Goal: Task Accomplishment & Management: Use online tool/utility

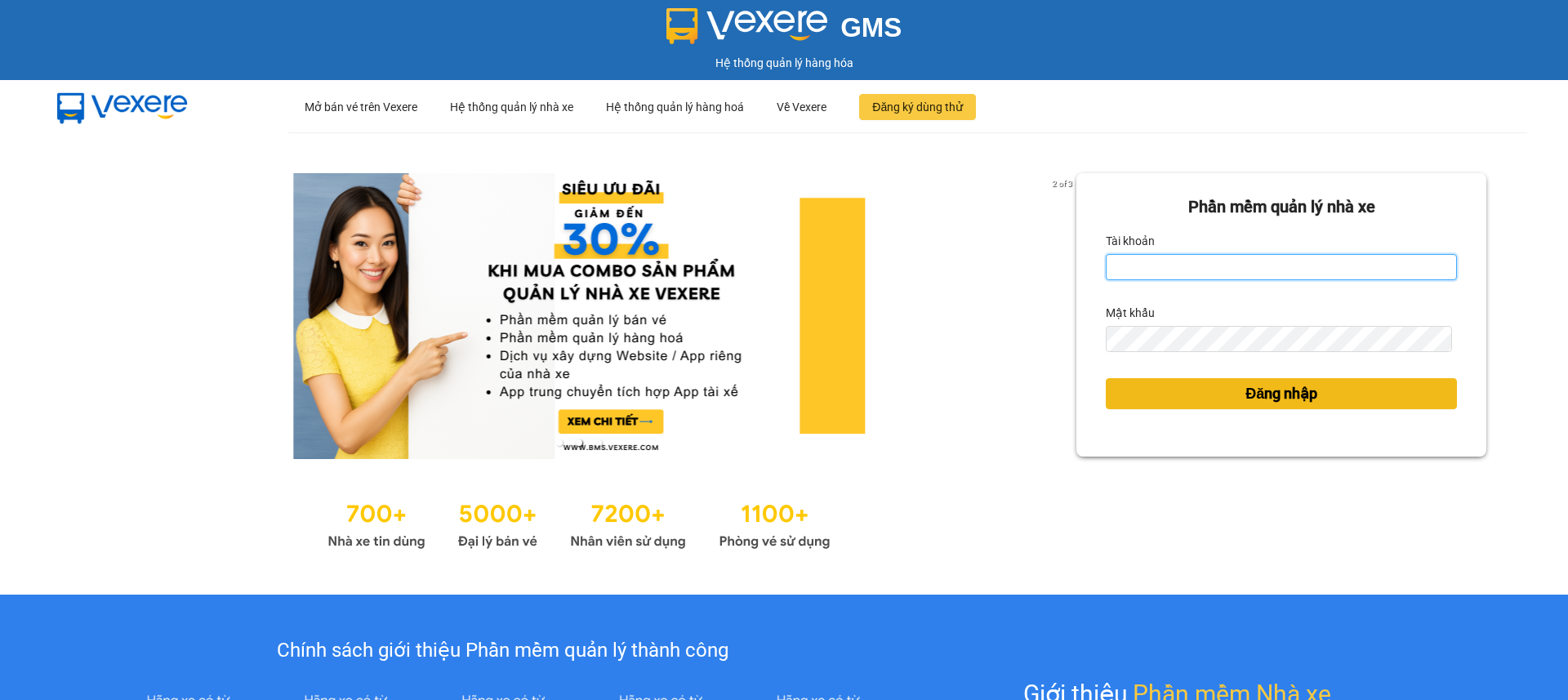
type input "khanhbl.hao"
click at [1304, 388] on span "Đăng nhập" at bounding box center [1281, 393] width 72 height 23
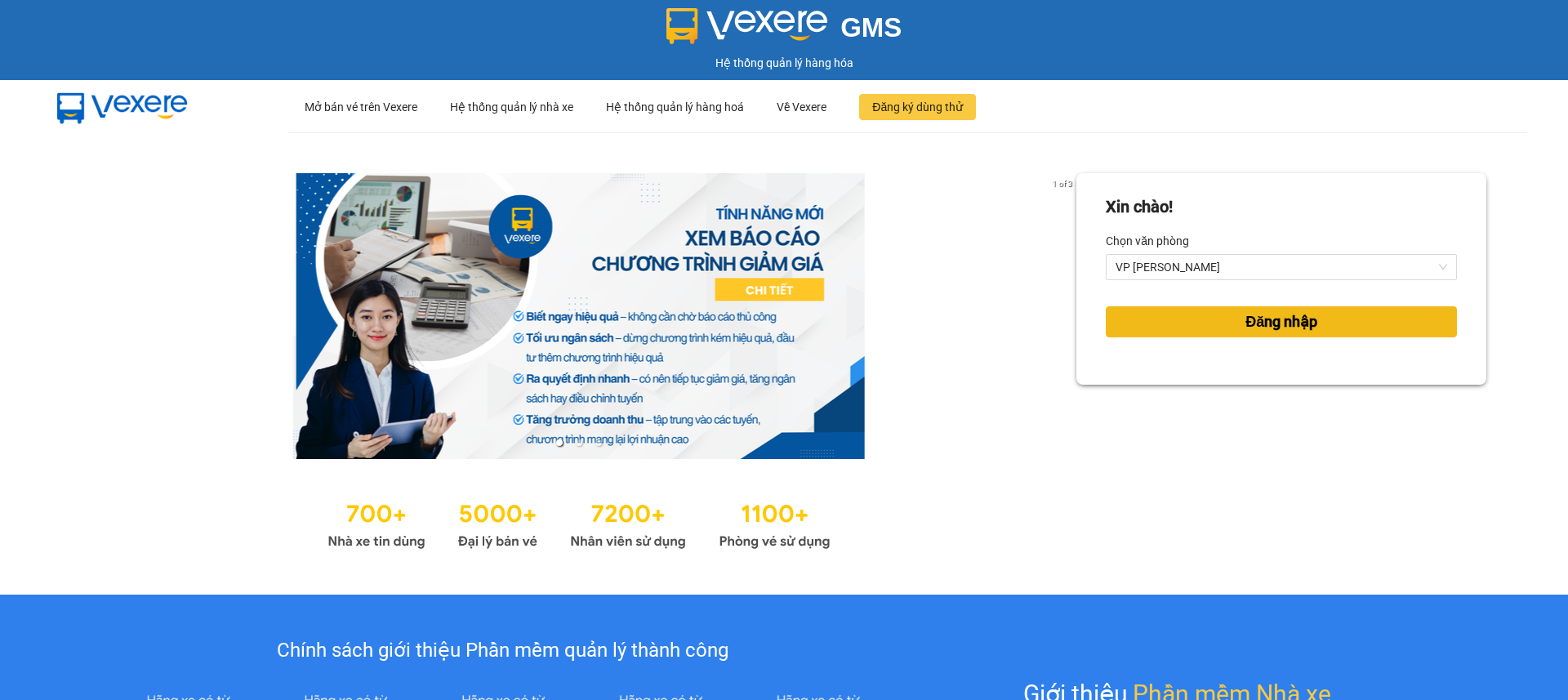
click at [1295, 316] on span "Đăng nhập" at bounding box center [1281, 321] width 72 height 23
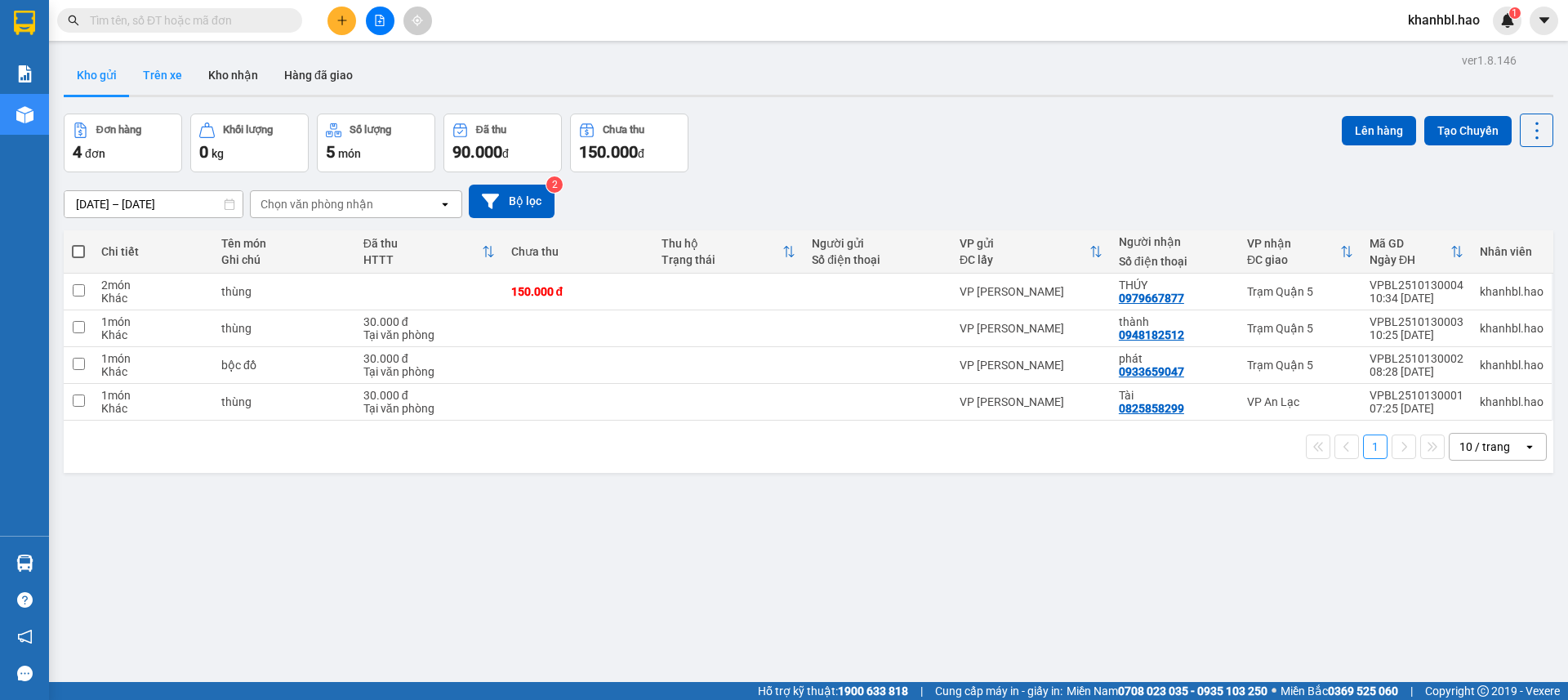
click at [180, 70] on button "Trên xe" at bounding box center [162, 74] width 65 height 39
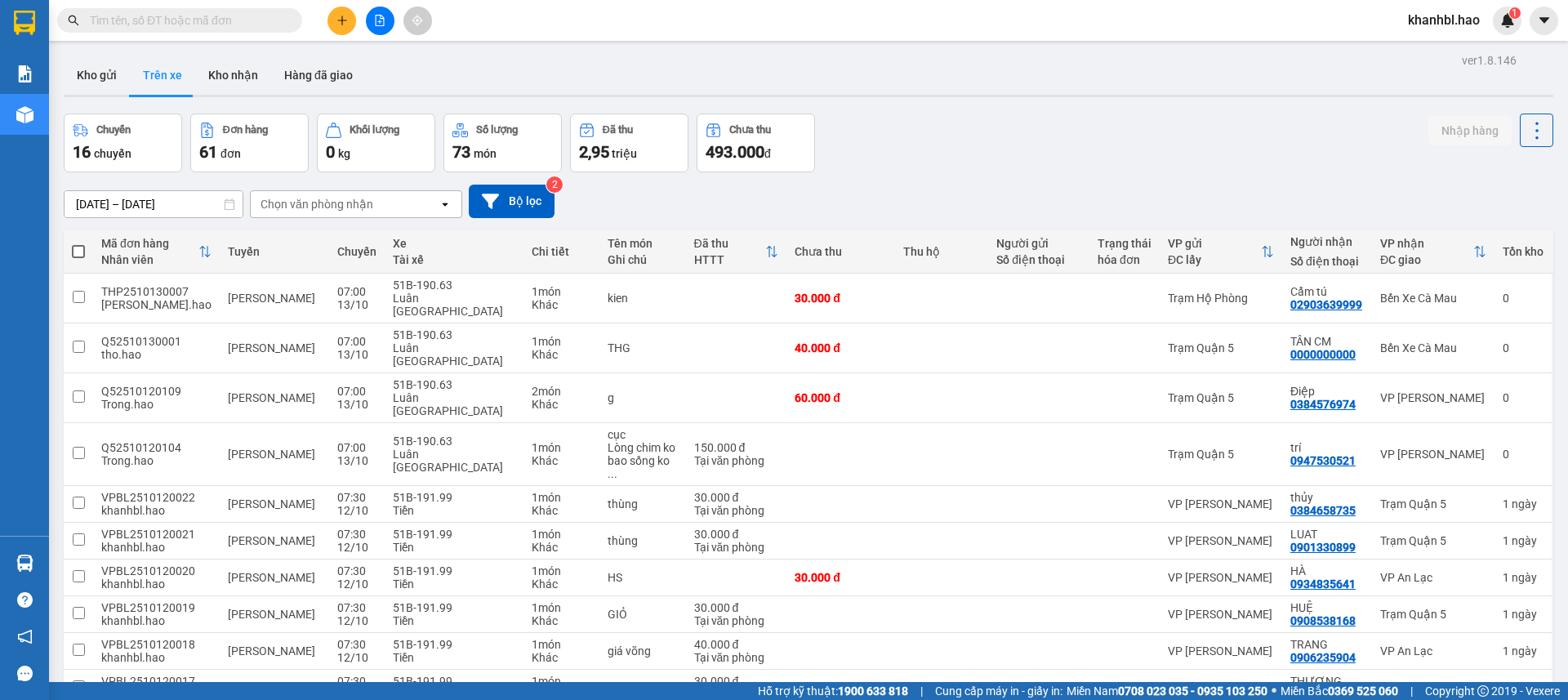
click at [307, 204] on div "Chọn văn phòng nhận" at bounding box center [317, 204] width 112 height 16
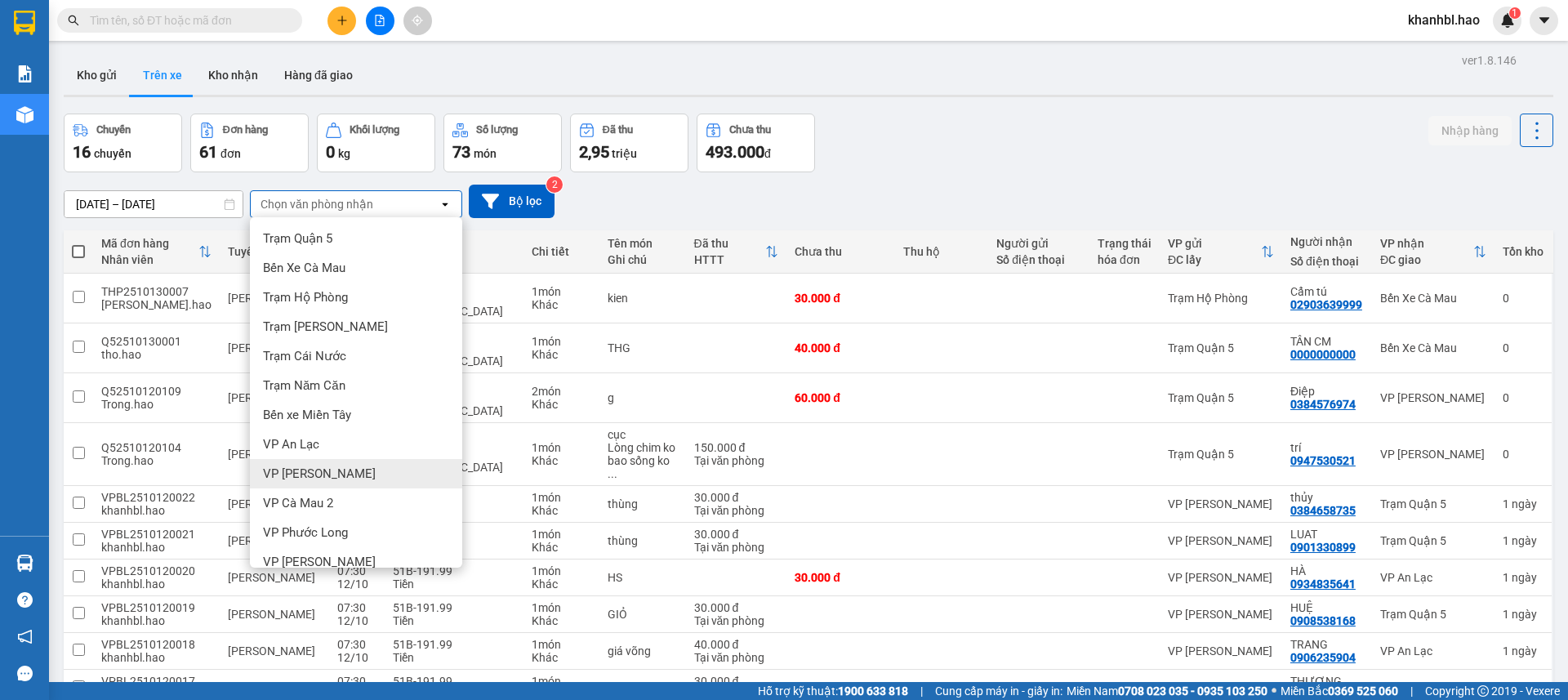
click at [319, 475] on span "VP [PERSON_NAME]" at bounding box center [319, 473] width 112 height 16
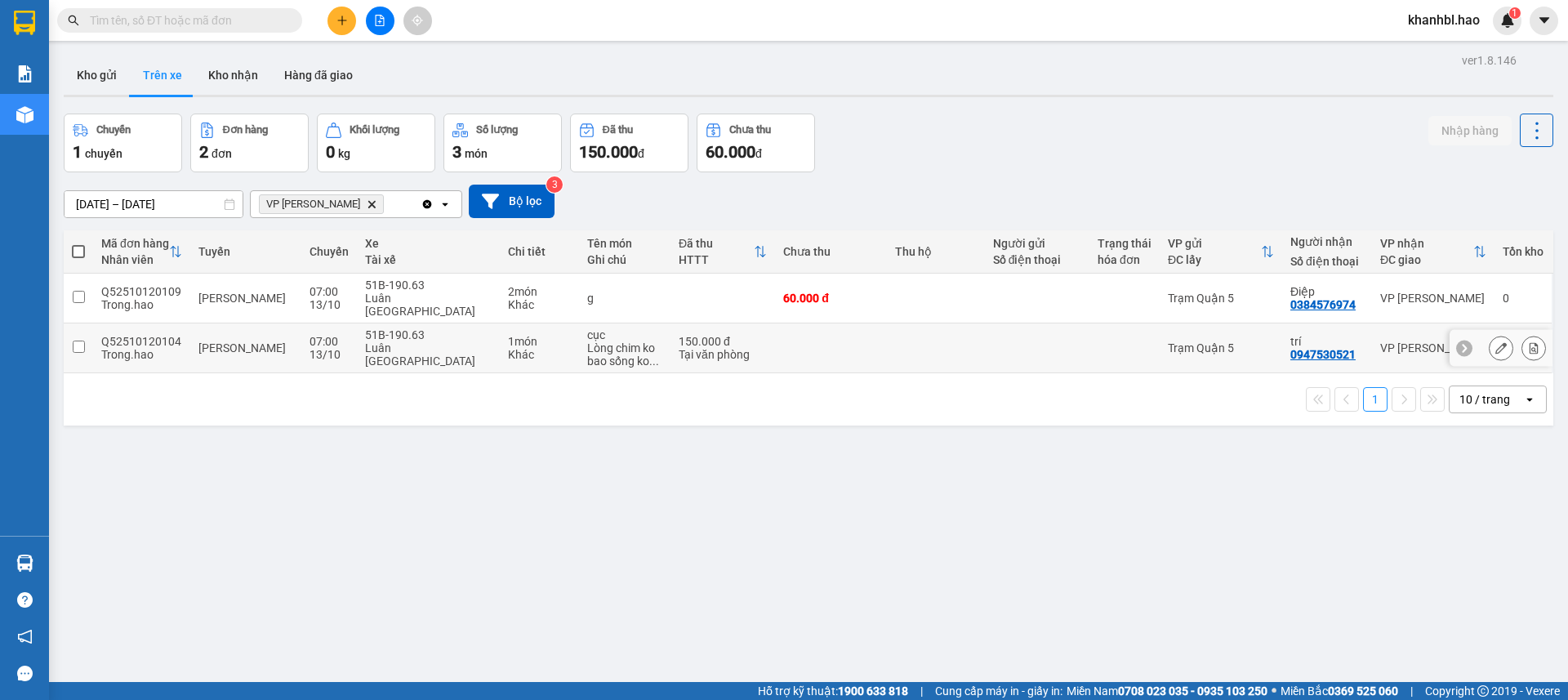
click at [1168, 341] on div "Trạm Quận 5" at bounding box center [1221, 347] width 106 height 13
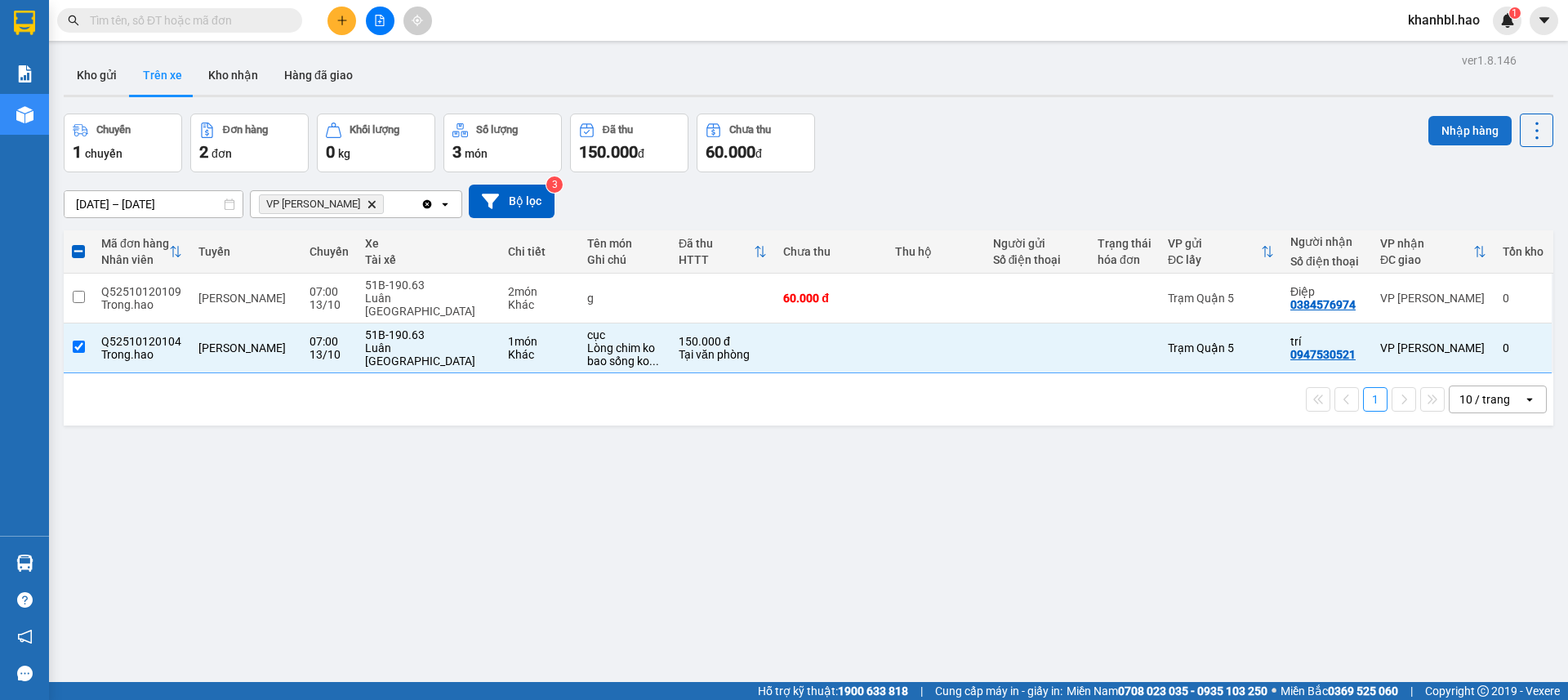
click at [1436, 123] on button "Nhập hàng" at bounding box center [1470, 131] width 83 height 29
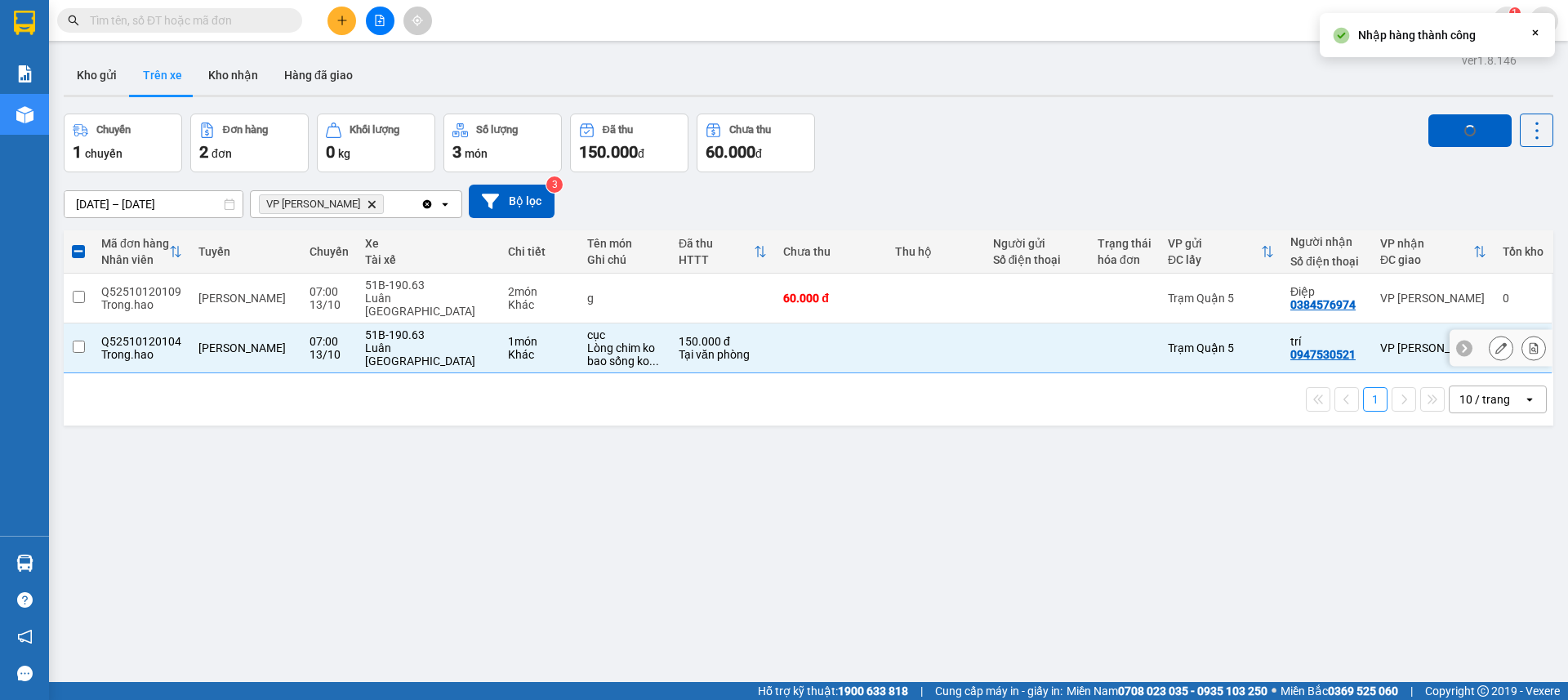
checkbox input "false"
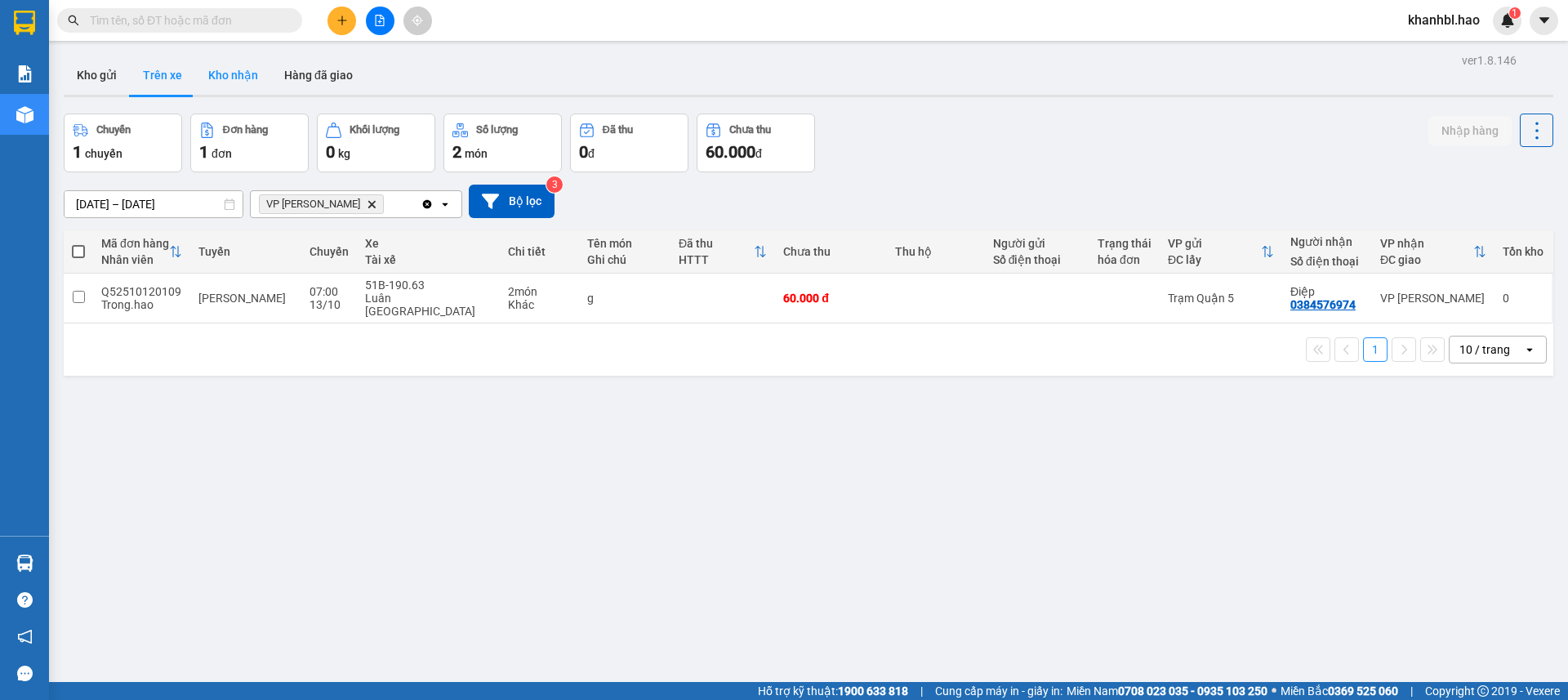
click at [221, 72] on button "Kho nhận" at bounding box center [233, 74] width 76 height 39
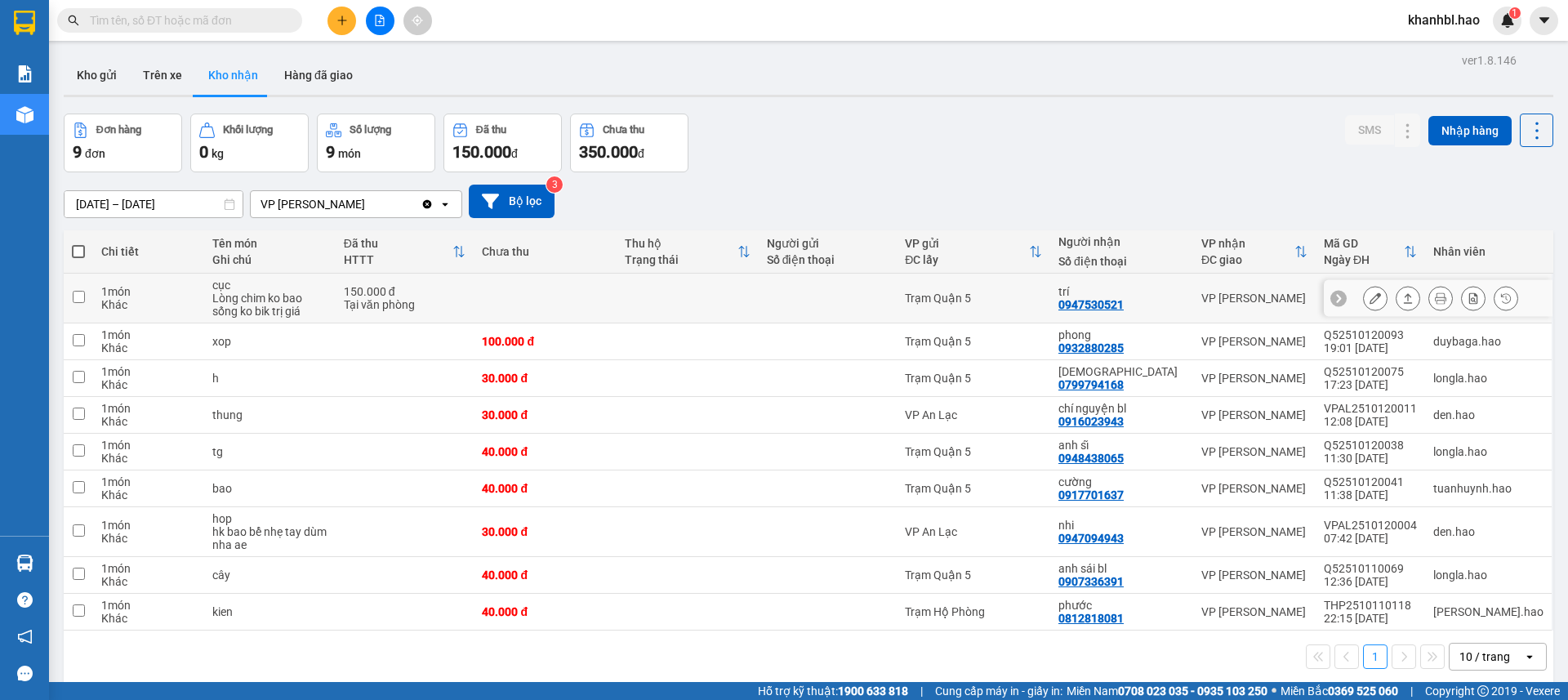
click at [1369, 295] on icon at bounding box center [1375, 297] width 12 height 12
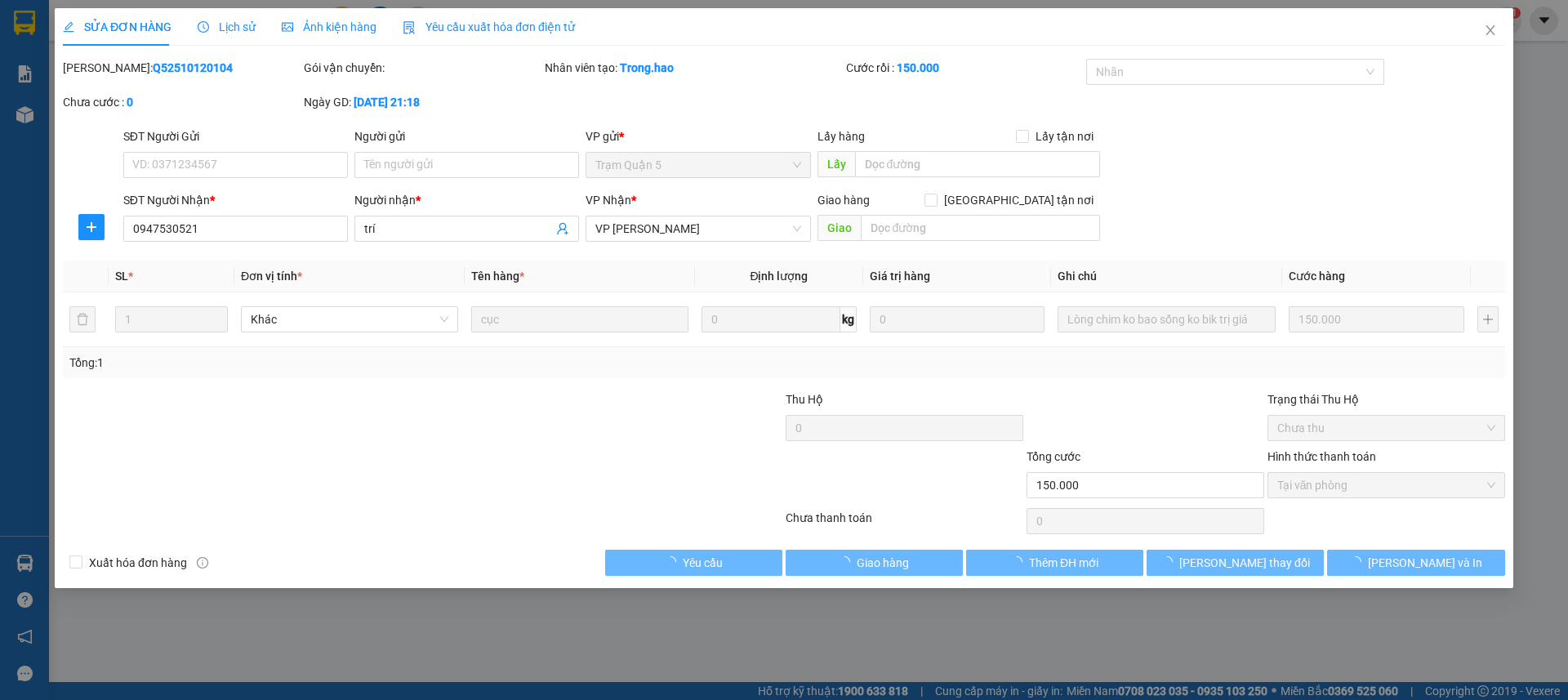
type input "0947530521"
type input "trí"
type input "150.000"
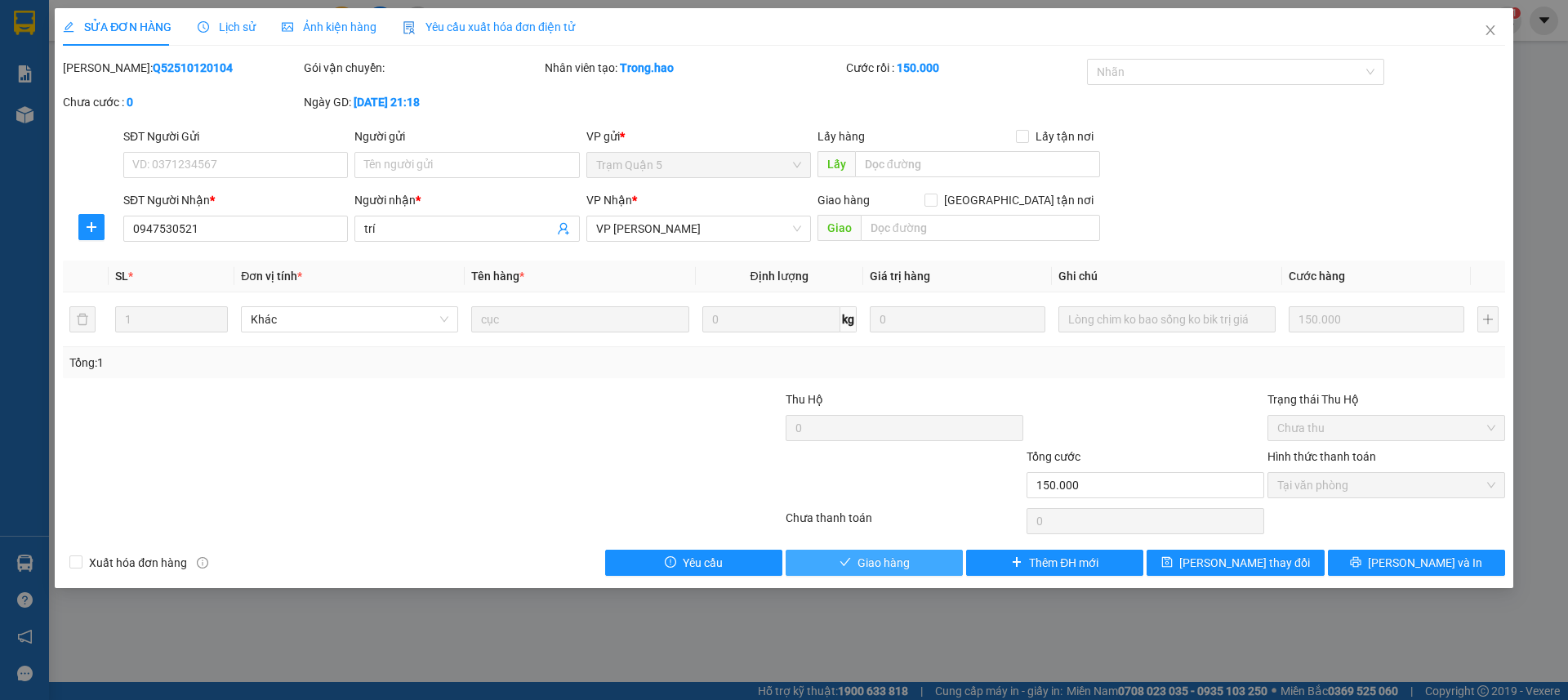
drag, startPoint x: 915, startPoint y: 573, endPoint x: 921, endPoint y: 523, distance: 50.4
click at [914, 573] on button "Giao hàng" at bounding box center [873, 562] width 177 height 26
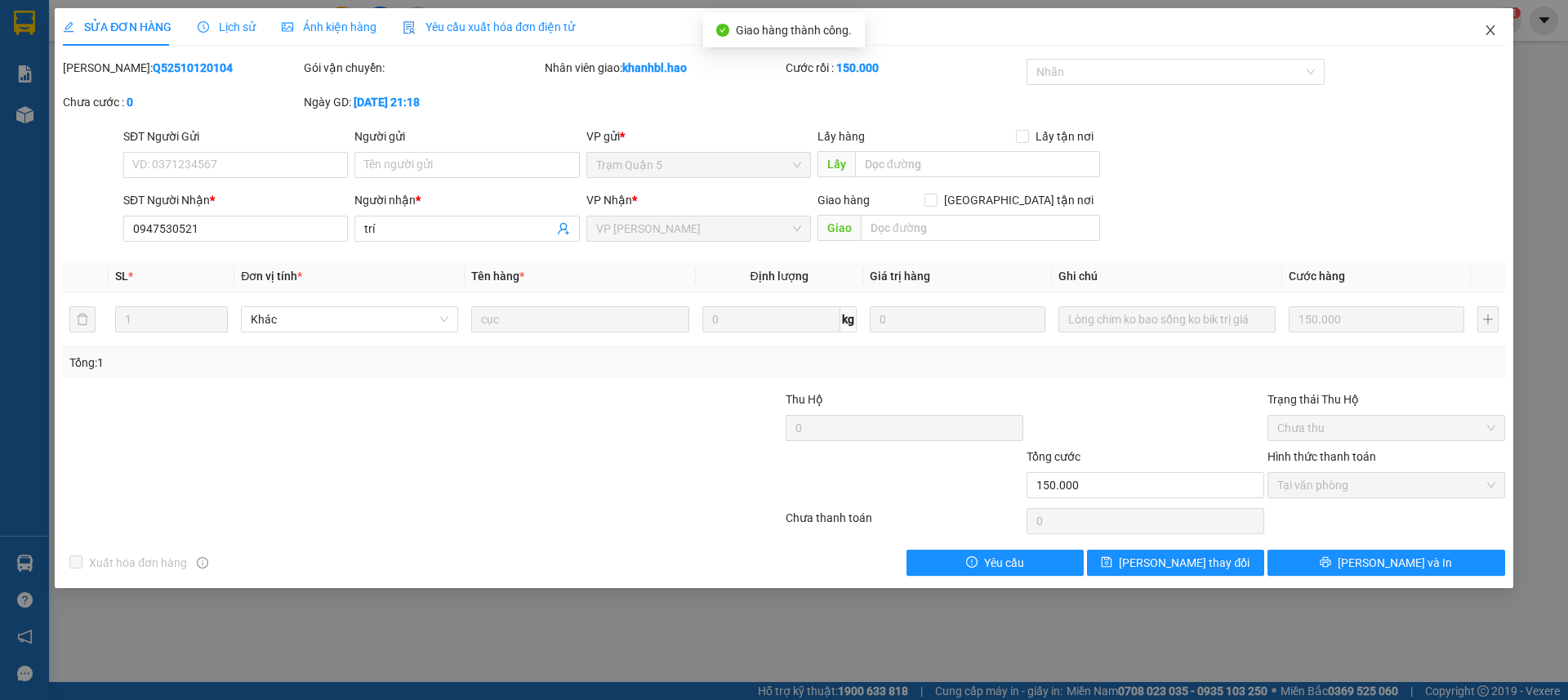
click at [1493, 33] on icon "close" at bounding box center [1490, 30] width 13 height 13
